Goal: Information Seeking & Learning: Check status

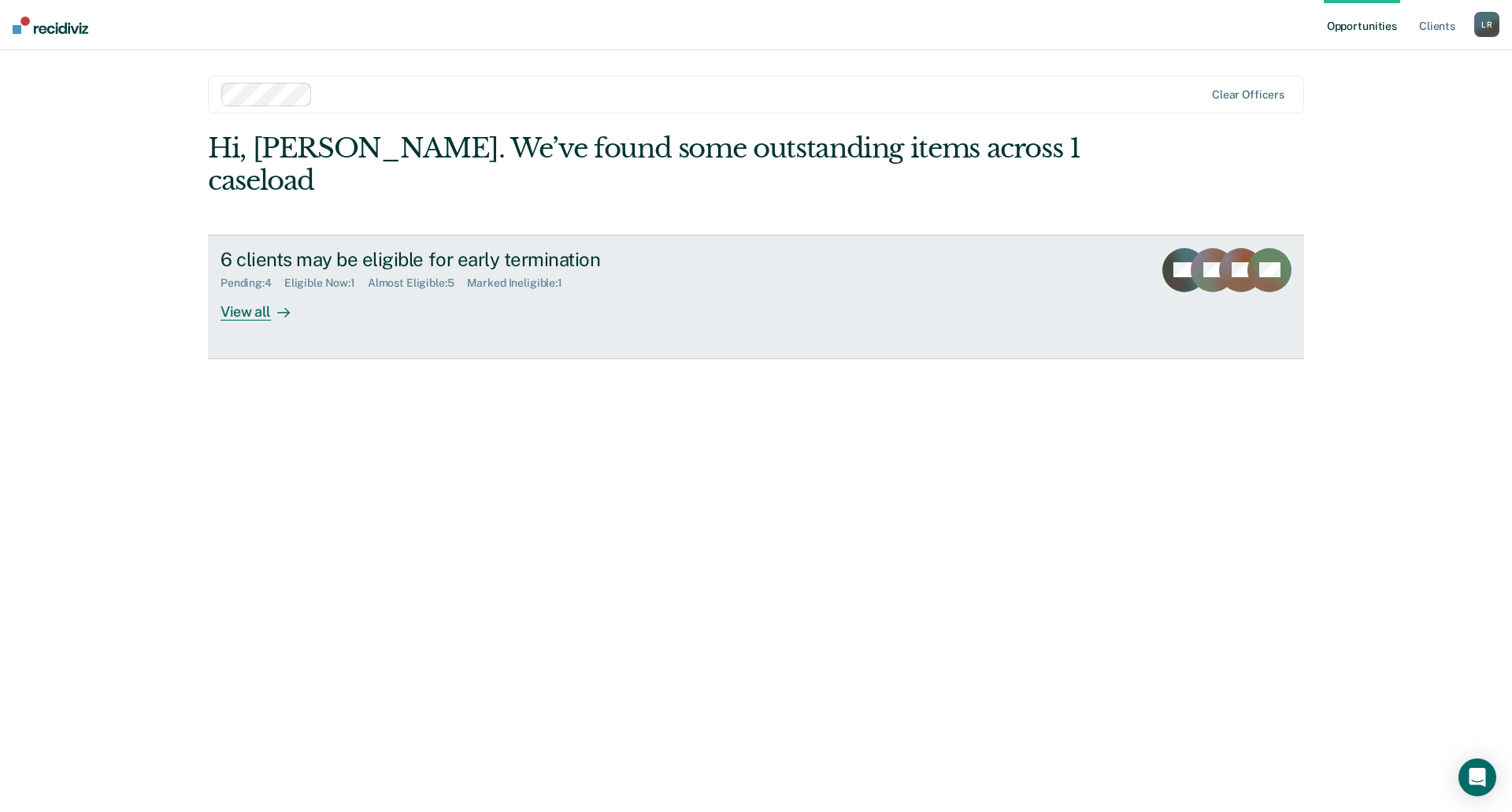
click at [287, 289] on div "View all" at bounding box center [264, 304] width 88 height 31
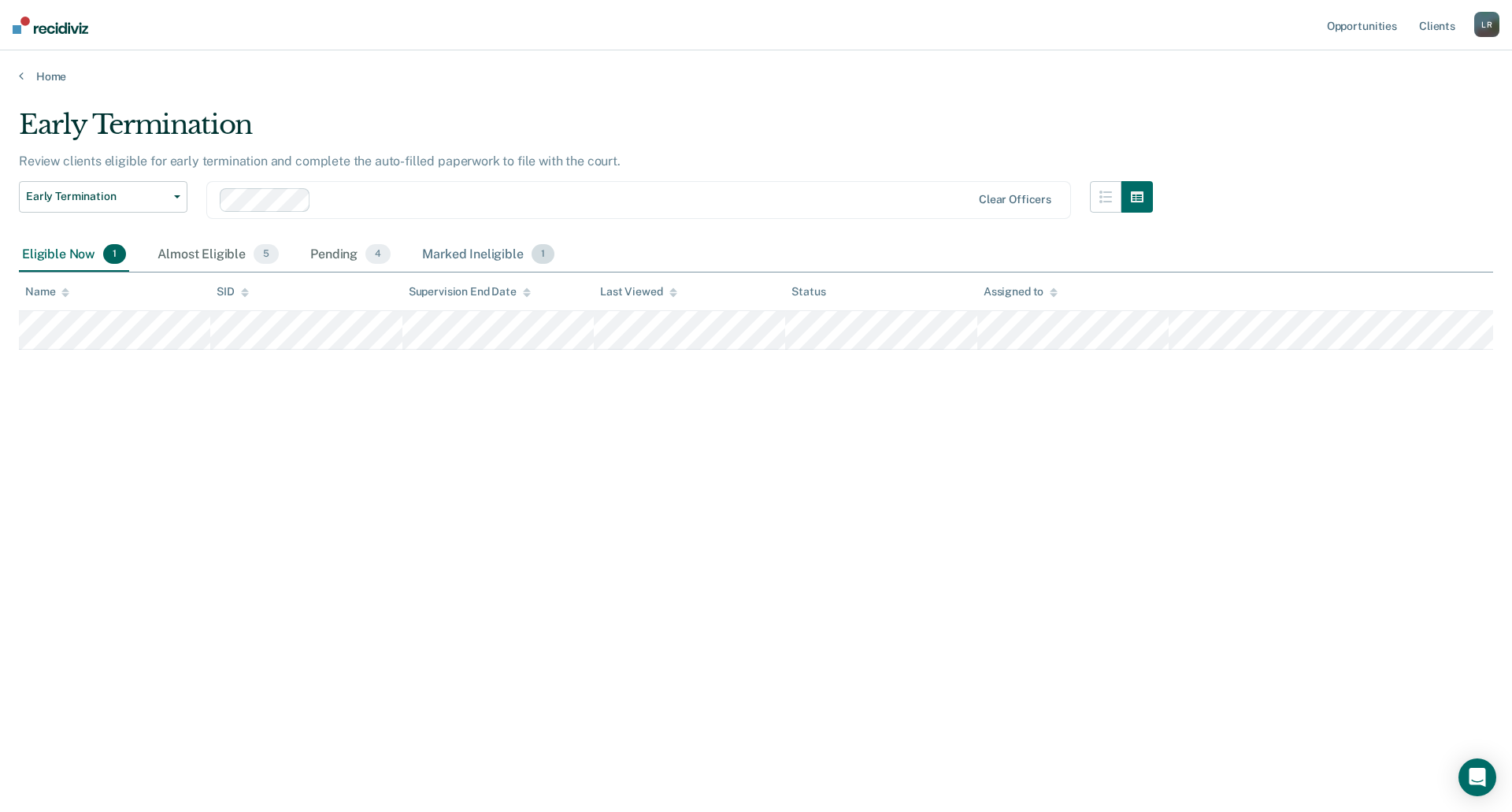
click at [458, 254] on div "Marked Ineligible 1" at bounding box center [488, 255] width 139 height 35
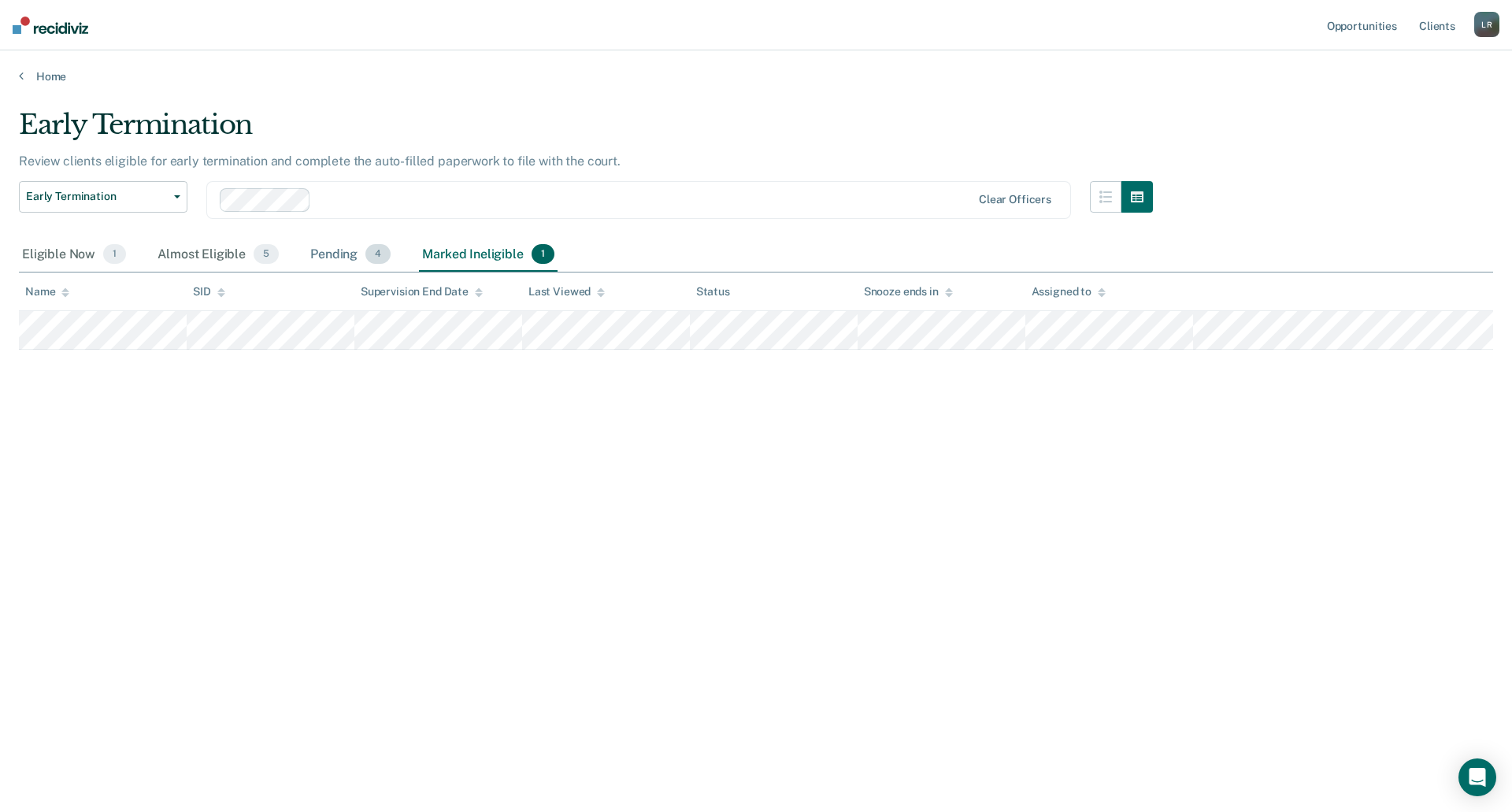
click at [352, 255] on div "Pending 4" at bounding box center [350, 255] width 87 height 35
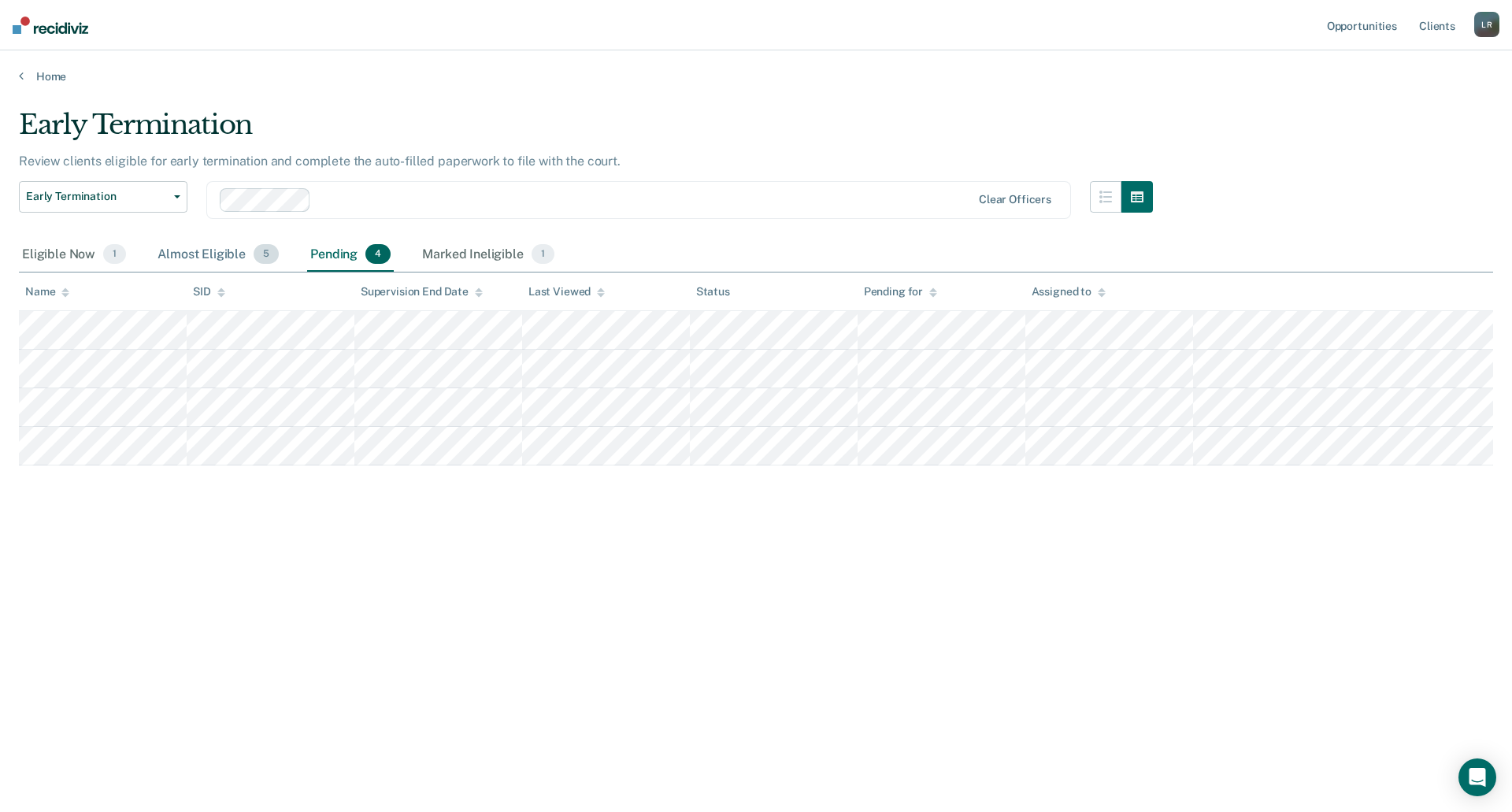
click at [210, 256] on div "Almost Eligible 5" at bounding box center [218, 255] width 128 height 35
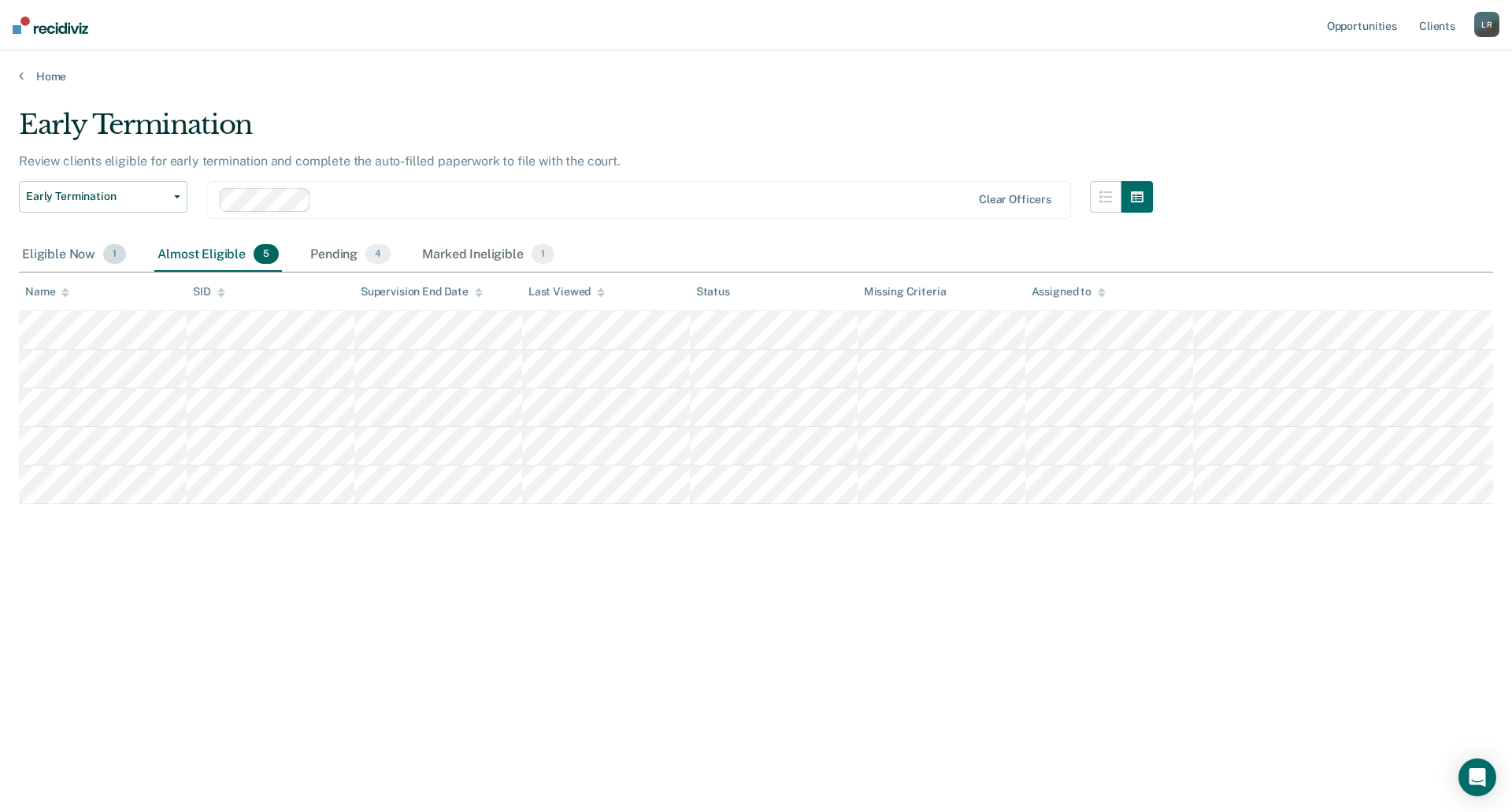
click at [71, 249] on div "Eligible Now 1" at bounding box center [74, 255] width 110 height 35
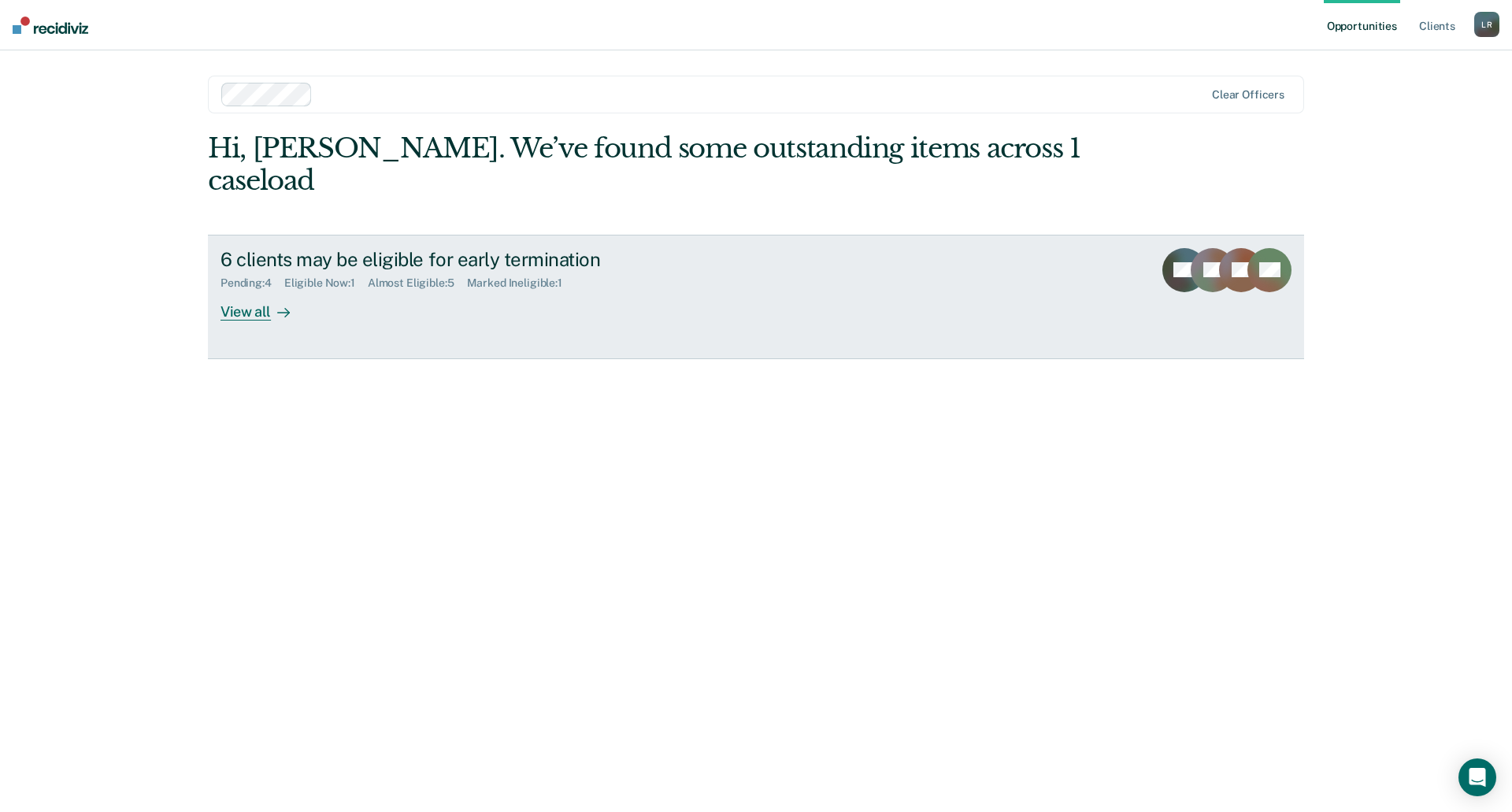
click at [491, 271] on div "6 clients may be eligible for early termination Pending : 4 Eligible Now : 1 Al…" at bounding box center [515, 284] width 590 height 73
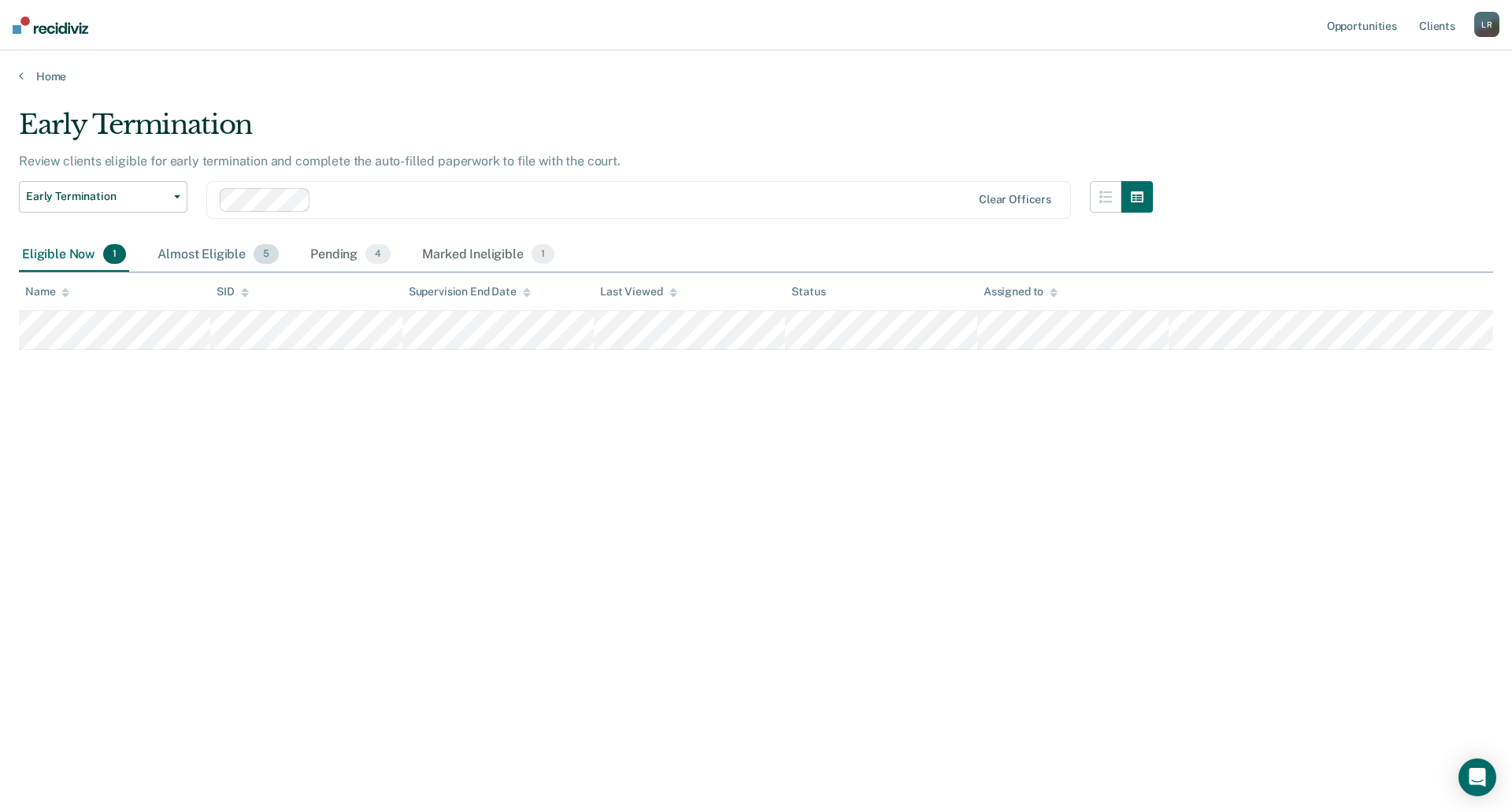
click at [204, 256] on div "Almost Eligible 5" at bounding box center [218, 255] width 128 height 35
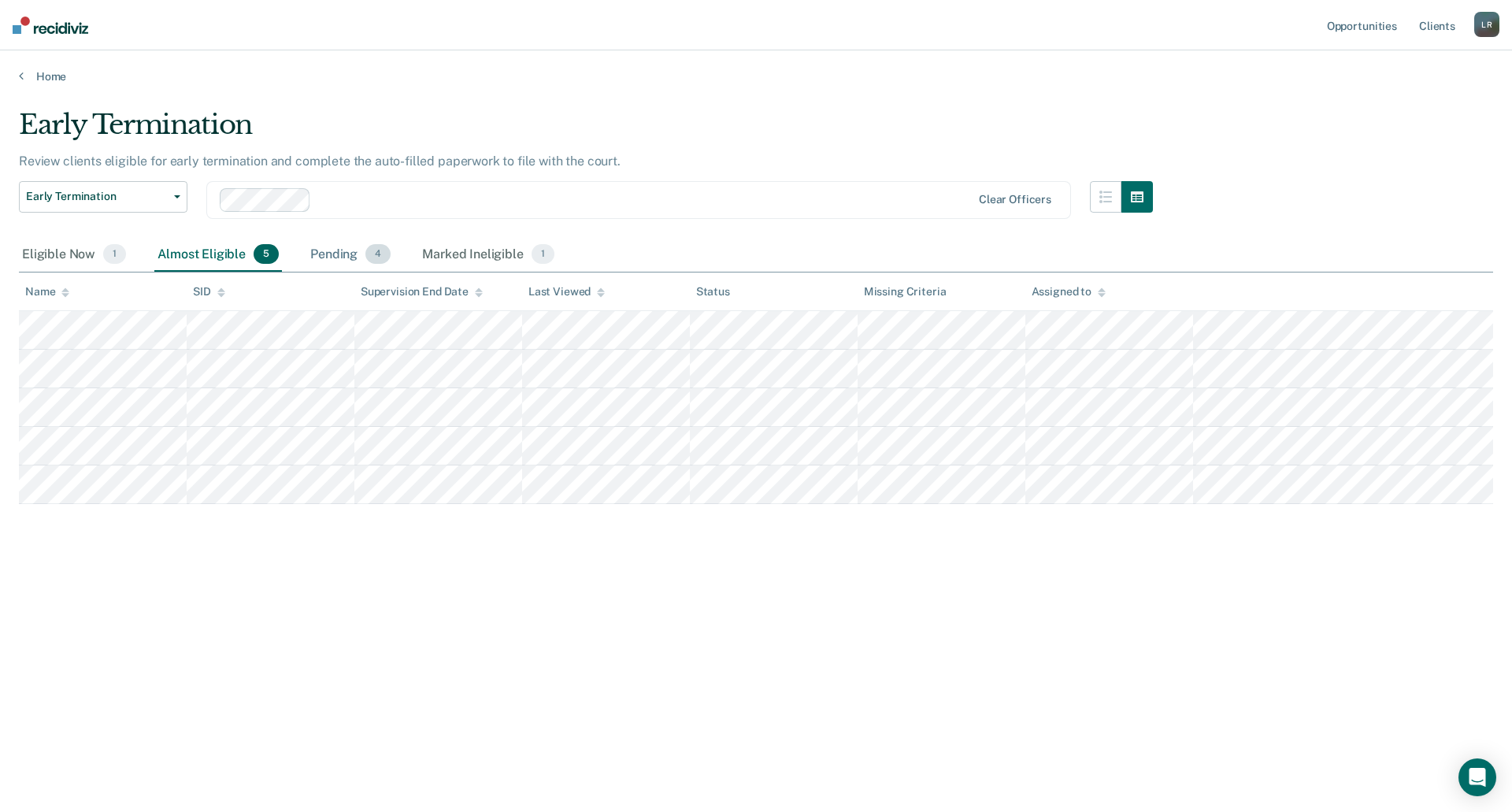
click at [328, 258] on div "Pending 4" at bounding box center [350, 255] width 87 height 35
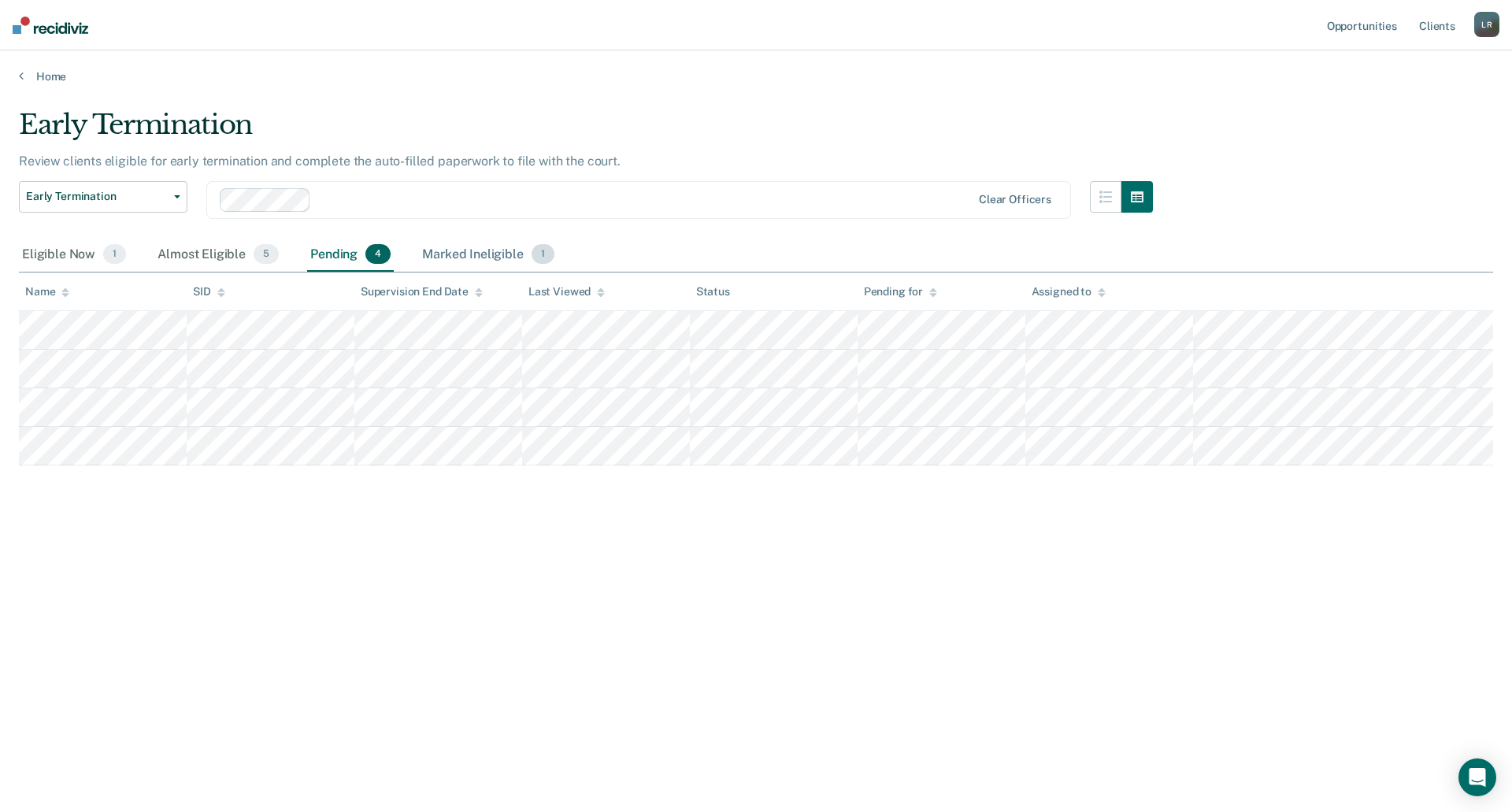
click at [528, 250] on div "Marked Ineligible 1" at bounding box center [488, 255] width 139 height 35
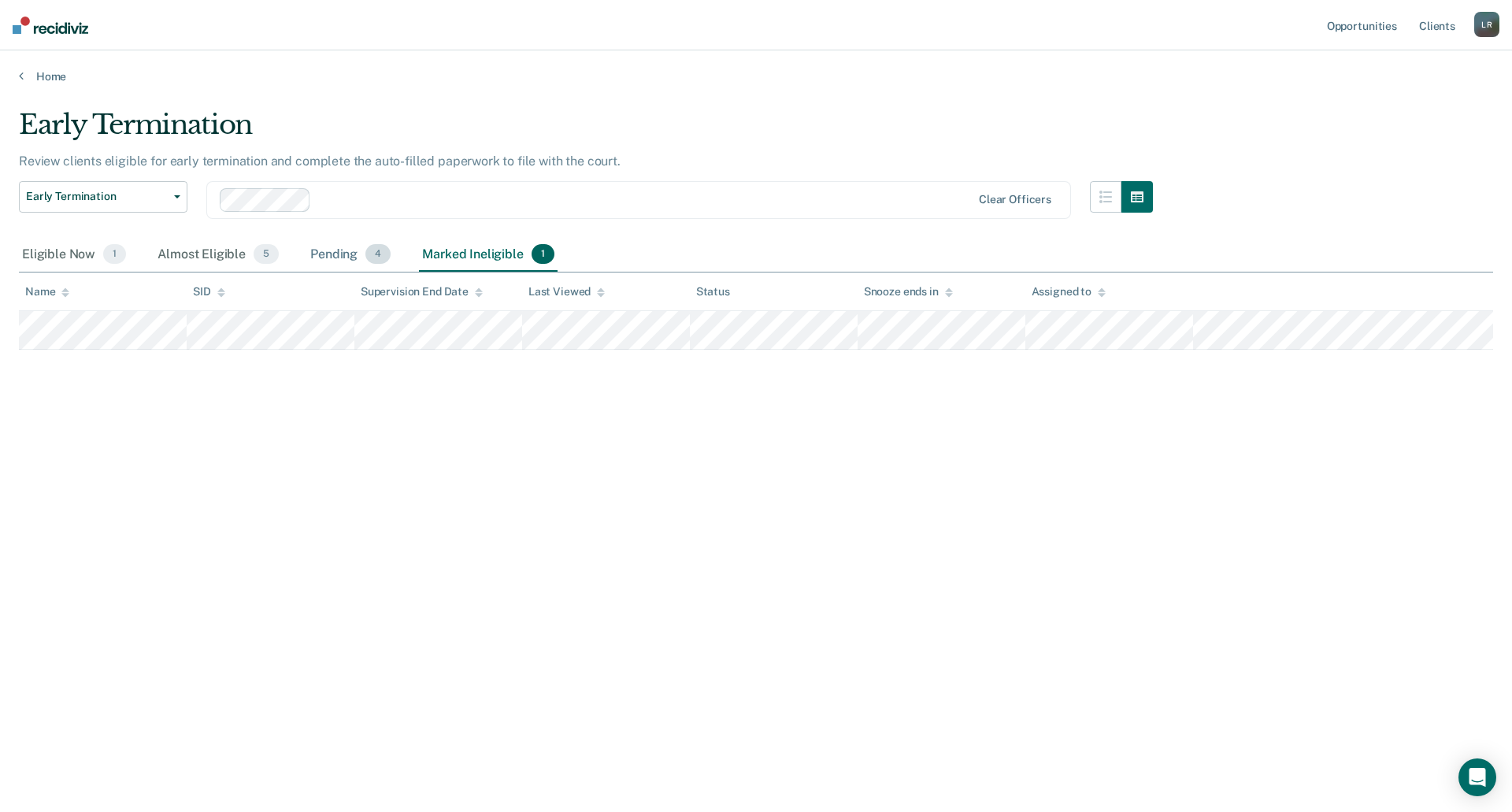
click at [355, 246] on div "Pending 4" at bounding box center [350, 255] width 87 height 35
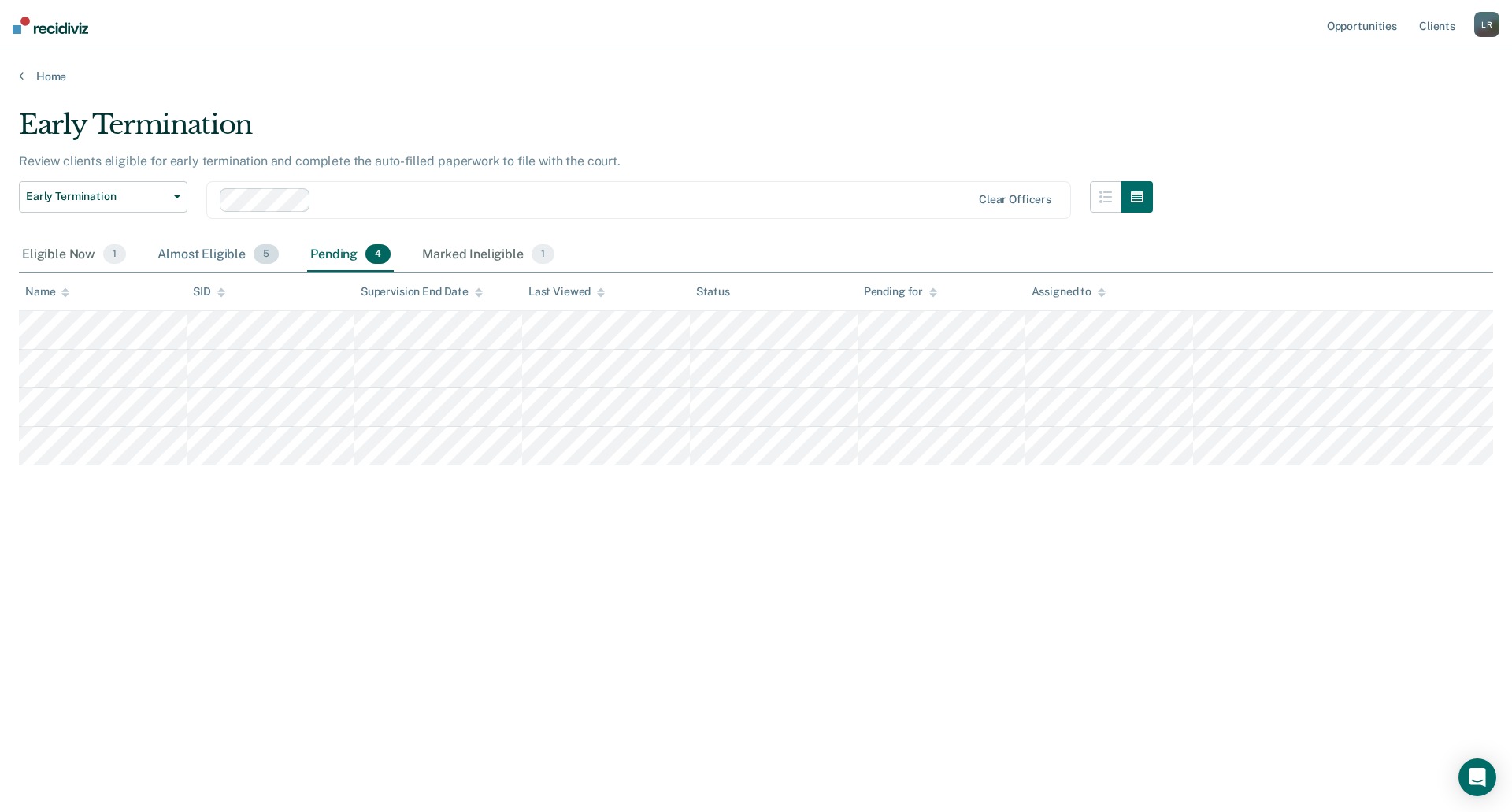
click at [234, 254] on div "Almost Eligible 5" at bounding box center [218, 255] width 128 height 35
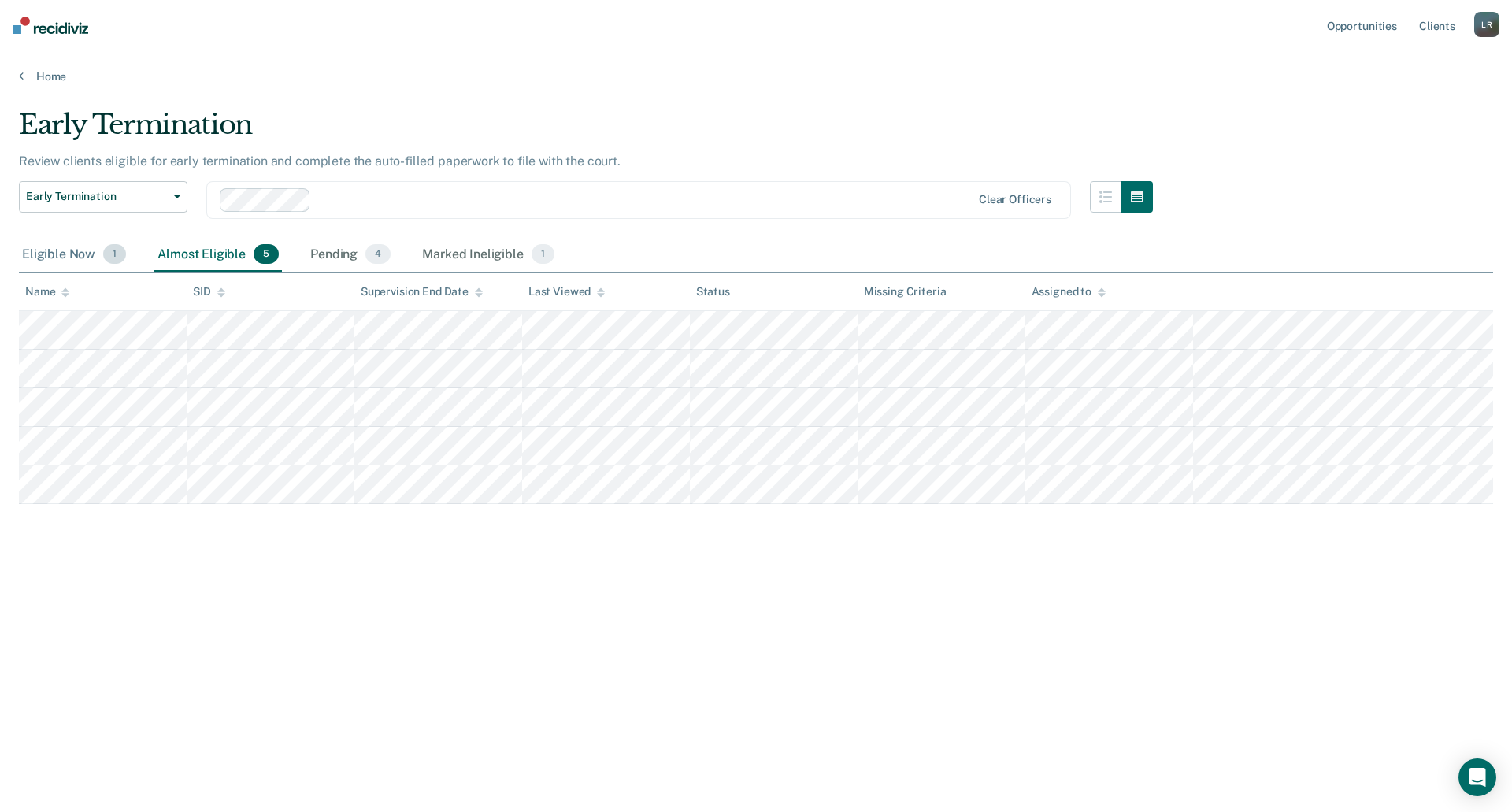
click at [59, 254] on div "Eligible Now 1" at bounding box center [74, 255] width 110 height 35
